Goal: Register for event/course

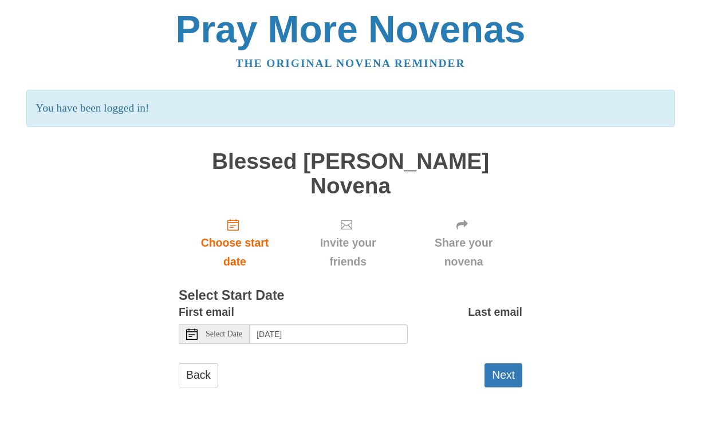
click at [485, 303] on label "Last email" at bounding box center [495, 312] width 54 height 19
click at [476, 303] on label "Last email" at bounding box center [495, 312] width 54 height 19
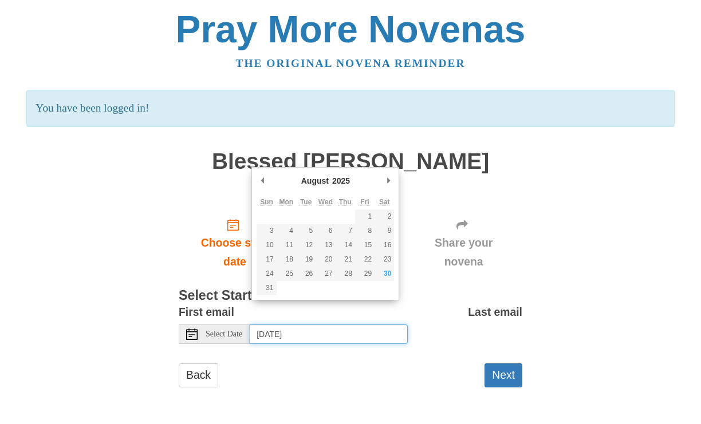
click at [309, 325] on input "Sunday, August 31st, 2025" at bounding box center [329, 334] width 158 height 19
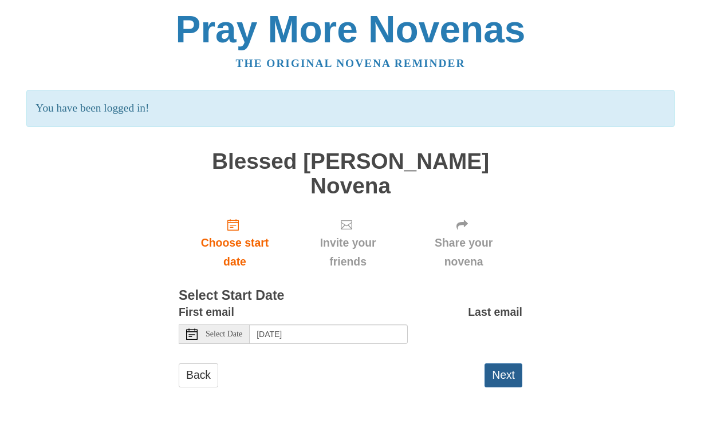
click at [495, 364] on button "Next" at bounding box center [504, 375] width 38 height 23
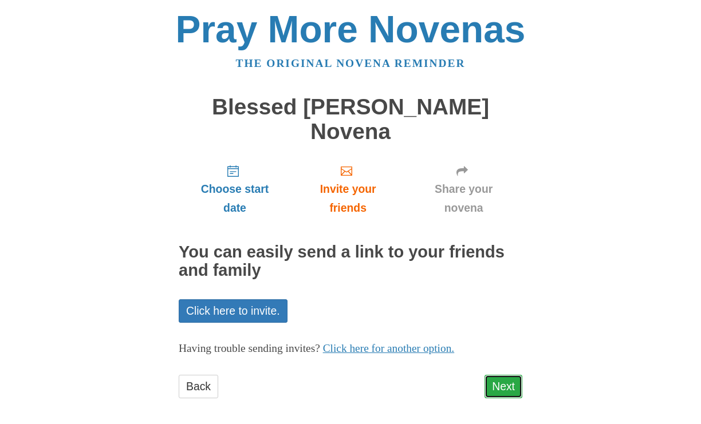
click at [505, 375] on link "Next" at bounding box center [504, 386] width 38 height 23
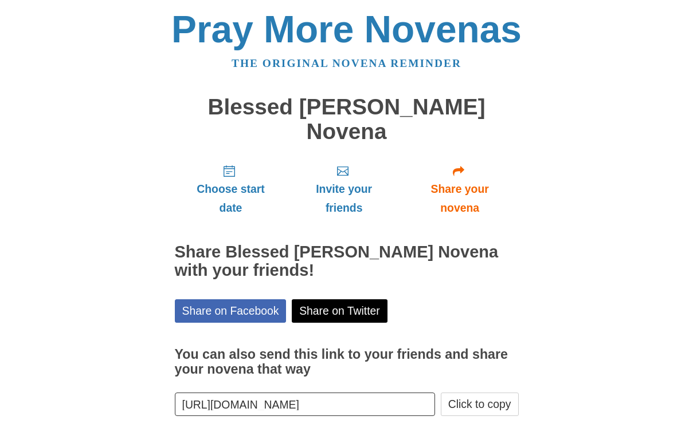
scroll to position [36, 0]
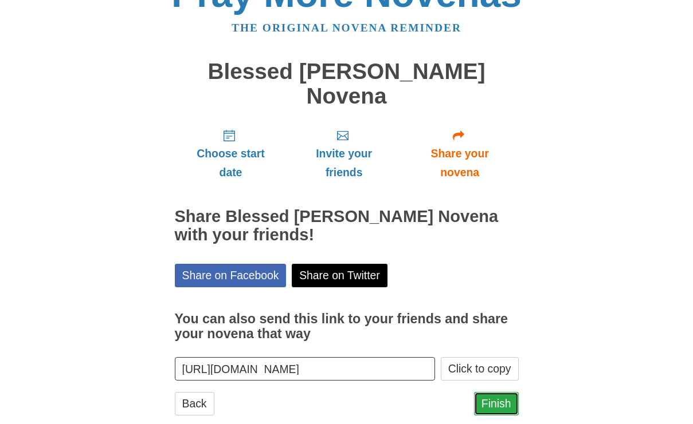
click at [505, 392] on link "Finish" at bounding box center [496, 403] width 45 height 23
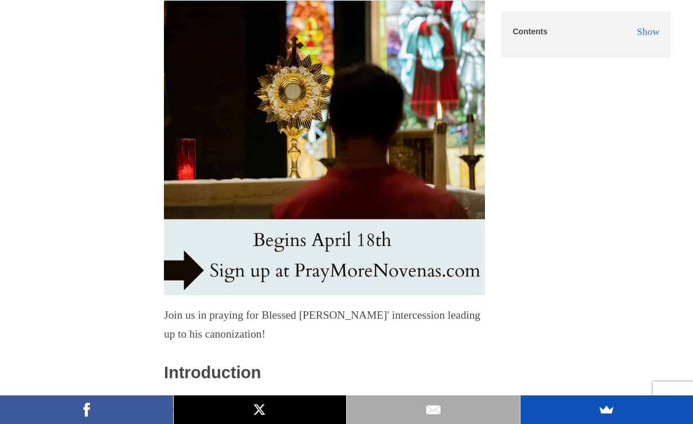
scroll to position [675, 0]
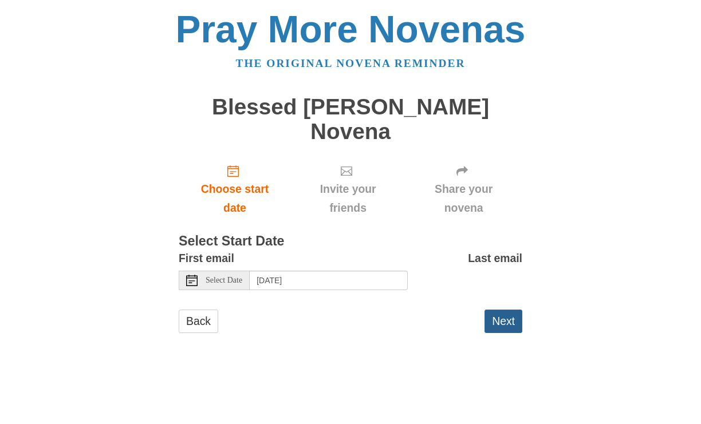
click at [505, 326] on button "Next" at bounding box center [504, 321] width 38 height 23
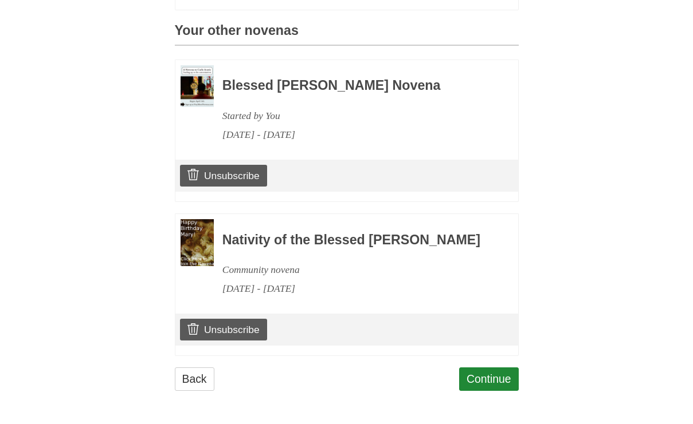
scroll to position [547, 0]
click at [475, 379] on link "Continue" at bounding box center [489, 379] width 60 height 23
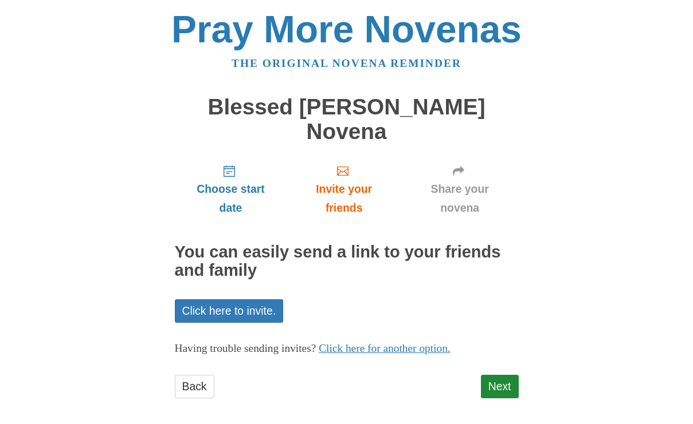
scroll to position [7, 0]
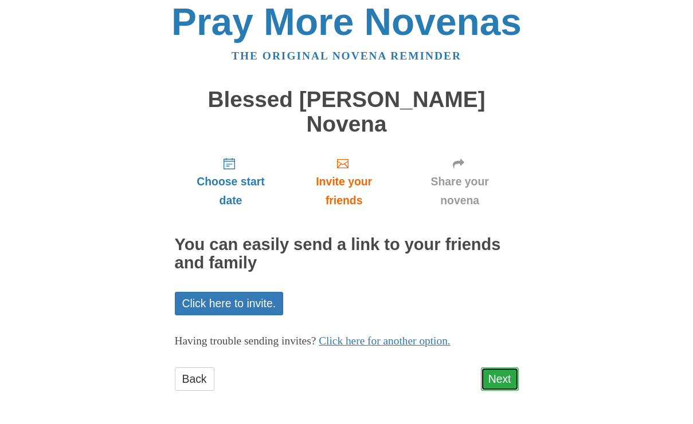
click at [510, 376] on link "Next" at bounding box center [500, 379] width 38 height 23
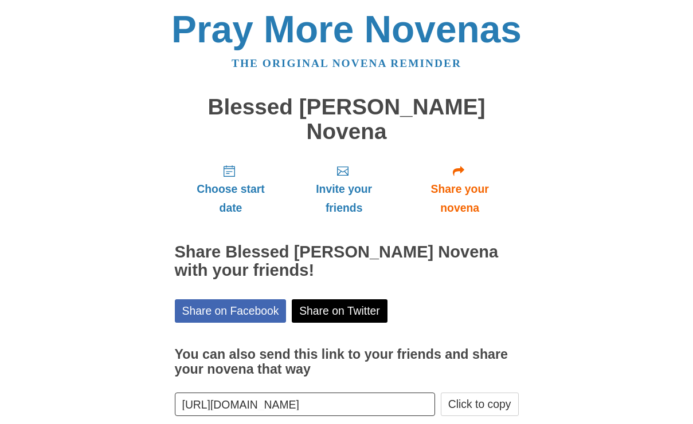
scroll to position [60, 0]
